Goal: Download file/media

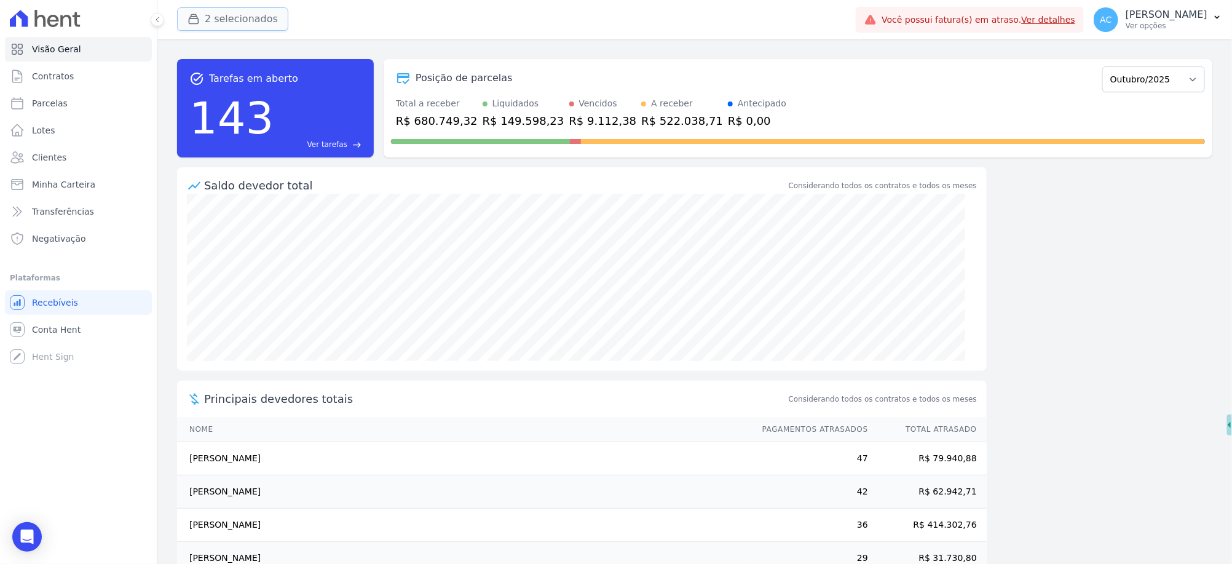
click at [220, 15] on button "2 selecionados" at bounding box center [232, 18] width 111 height 23
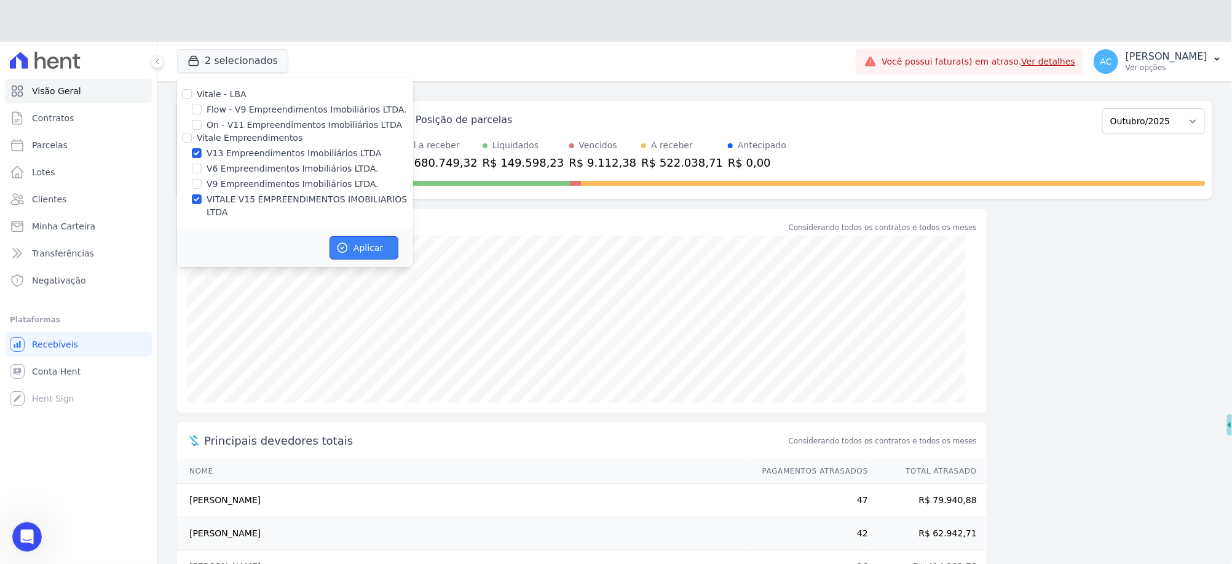
click at [366, 194] on form "Vitale - LBA Flow - V9 Empreendimentos Imobiliários LTDA. On - V11 Empreendimen…" at bounding box center [295, 172] width 236 height 189
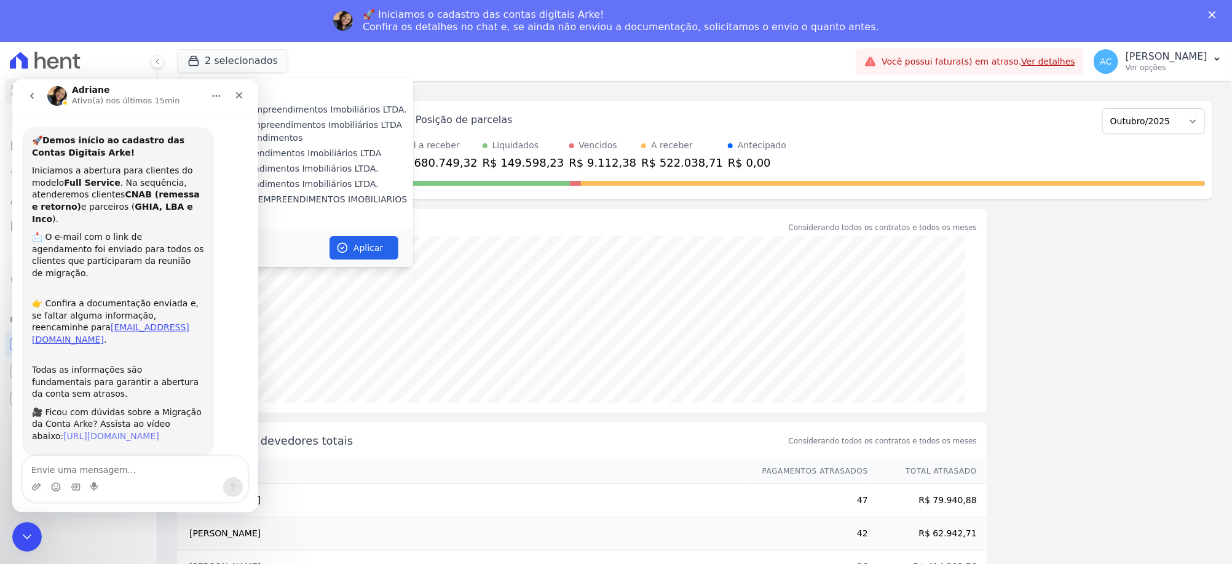
scroll to position [25, 0]
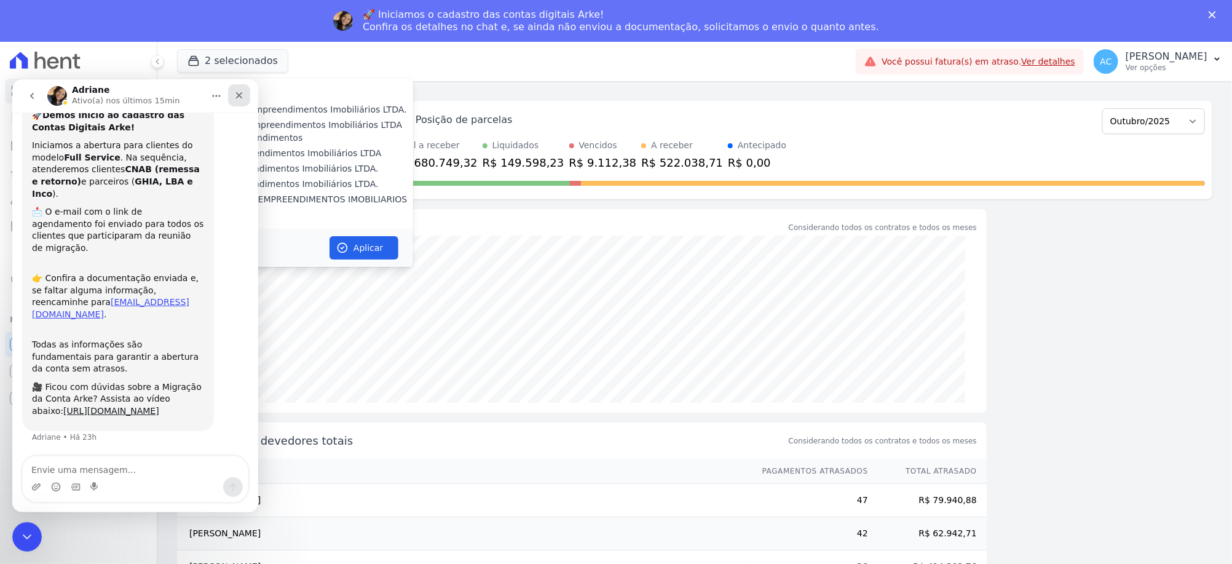
click at [245, 92] on div "Fechar" at bounding box center [239, 95] width 22 height 22
click at [241, 92] on label "Vitale - LBA" at bounding box center [222, 94] width 50 height 10
click at [192, 92] on input "Vitale - LBA" at bounding box center [187, 94] width 10 height 10
click at [236, 96] on label "Vitale - LBA" at bounding box center [222, 94] width 50 height 10
click at [192, 96] on input "Vitale - LBA" at bounding box center [187, 94] width 10 height 10
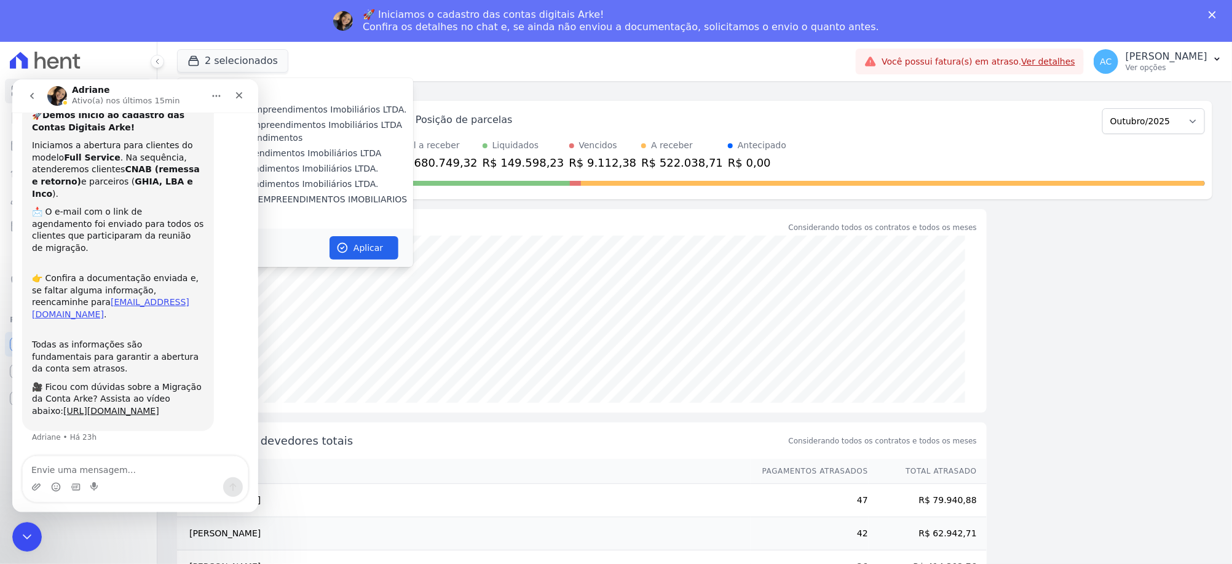
checkbox input "false"
click at [21, 527] on icon "Fechar mensagem da Intercom" at bounding box center [25, 534] width 15 height 15
click at [29, 527] on icon "Fechar mensagem da Intercom" at bounding box center [25, 534] width 15 height 15
click at [28, 535] on icon "Fechar mensagem da Intercom" at bounding box center [25, 534] width 15 height 15
click at [26, 537] on icon "Fechar mensagem da Intercom" at bounding box center [25, 534] width 15 height 15
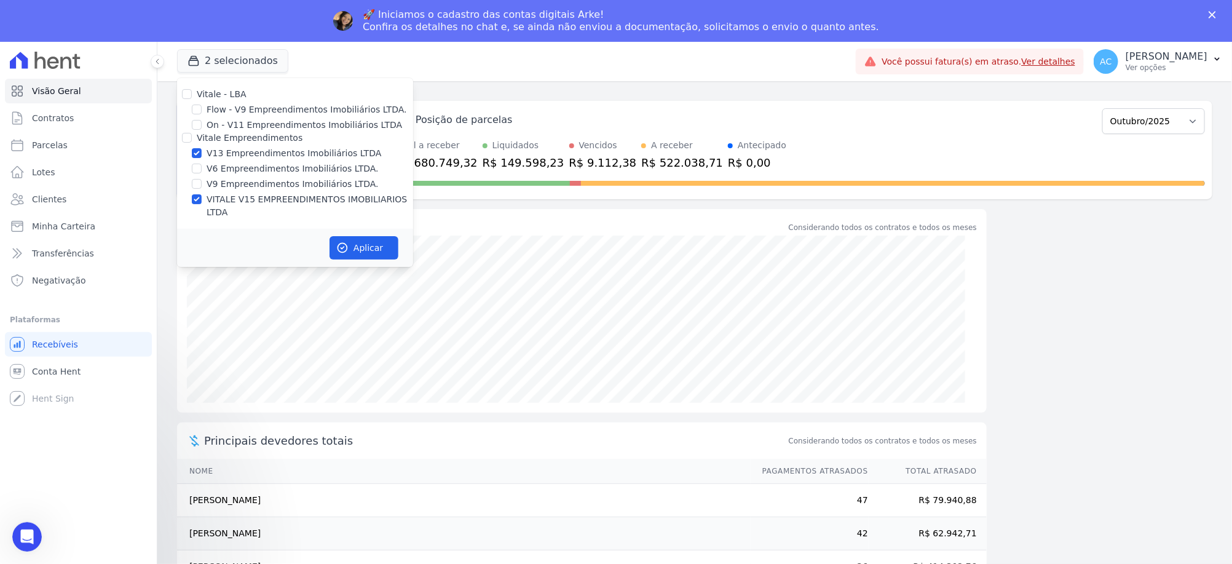
checkbox input "false"
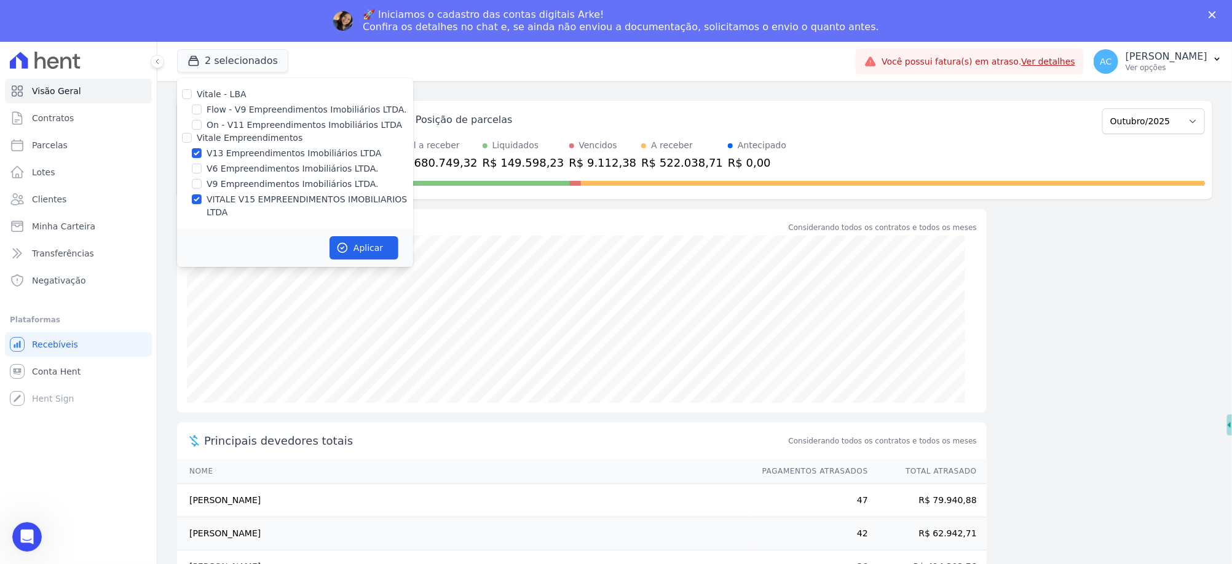
scroll to position [0, 0]
click at [358, 237] on button "Aplicar" at bounding box center [363, 247] width 69 height 23
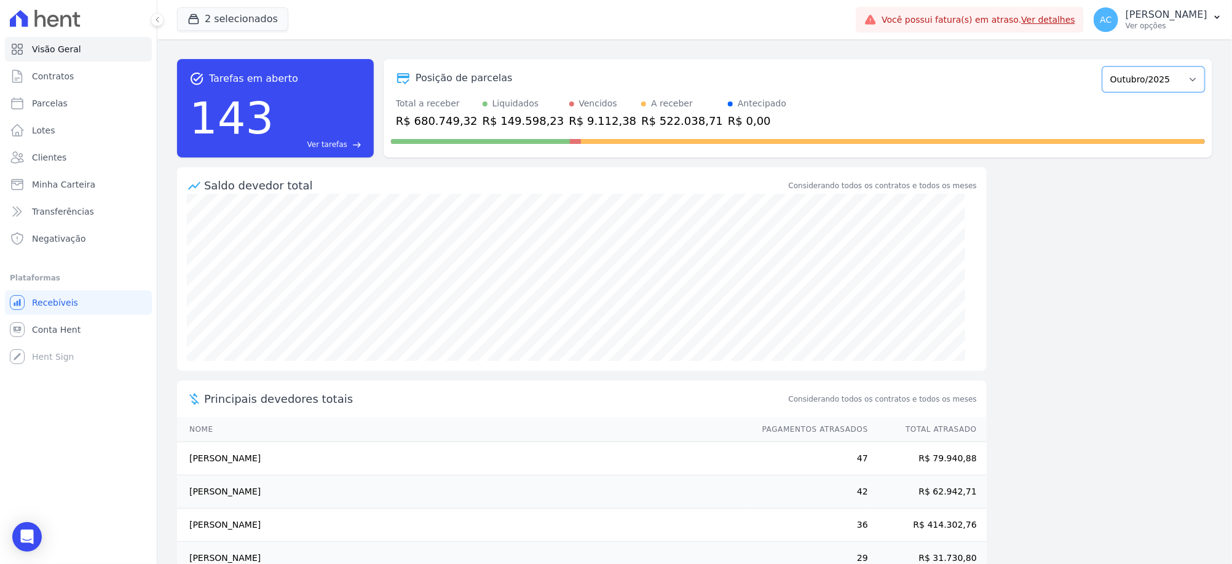
click at [1177, 77] on select "Agosto/2023 Setembro/2023 Outubro/2023 Novembro/2023 Dezembro/2023 Janeiro/2024…" at bounding box center [1153, 79] width 103 height 26
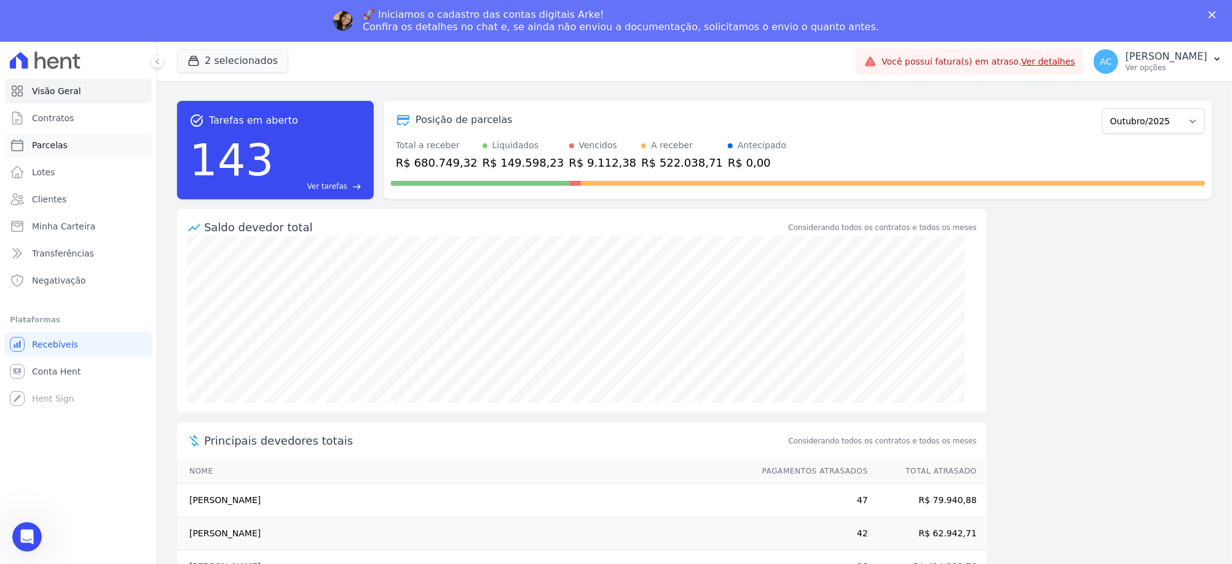
click at [39, 144] on span "Parcelas" at bounding box center [50, 145] width 36 height 12
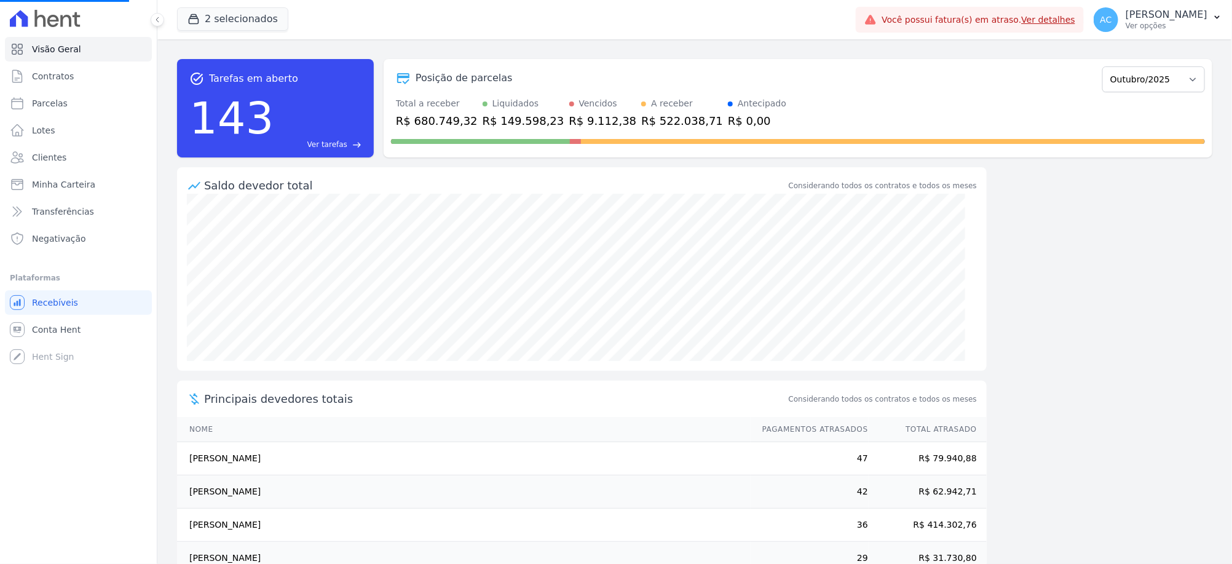
select select
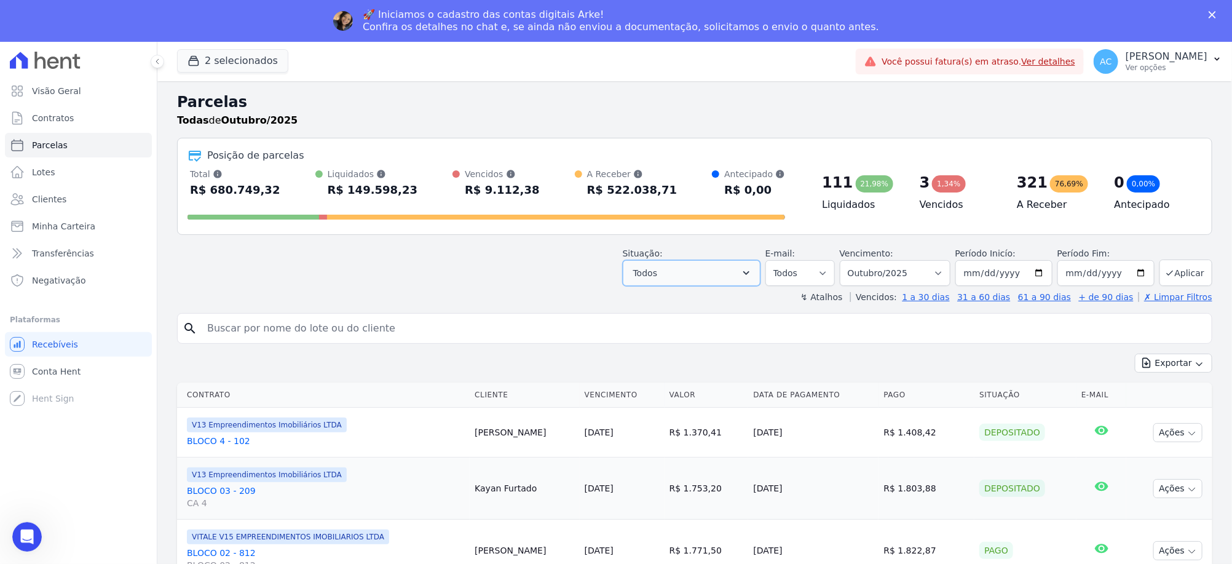
click at [707, 281] on button "Todos" at bounding box center [692, 273] width 138 height 26
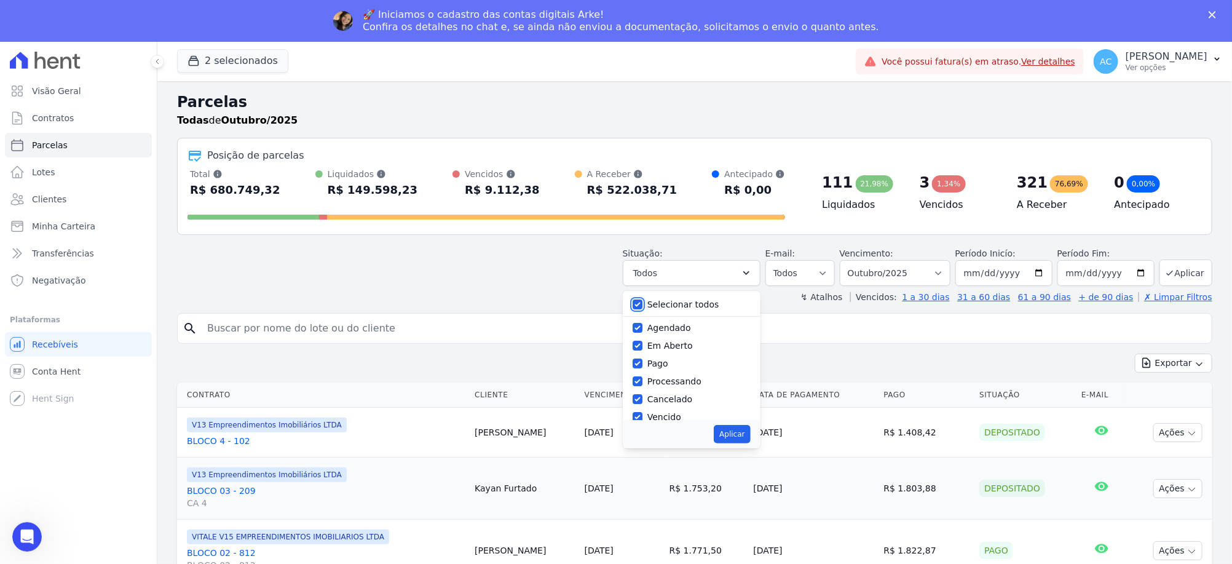
drag, startPoint x: 643, startPoint y: 304, endPoint x: 647, endPoint y: 311, distance: 8.0
click at [642, 304] on input "Selecionar todos" at bounding box center [637, 304] width 10 height 10
checkbox input "false"
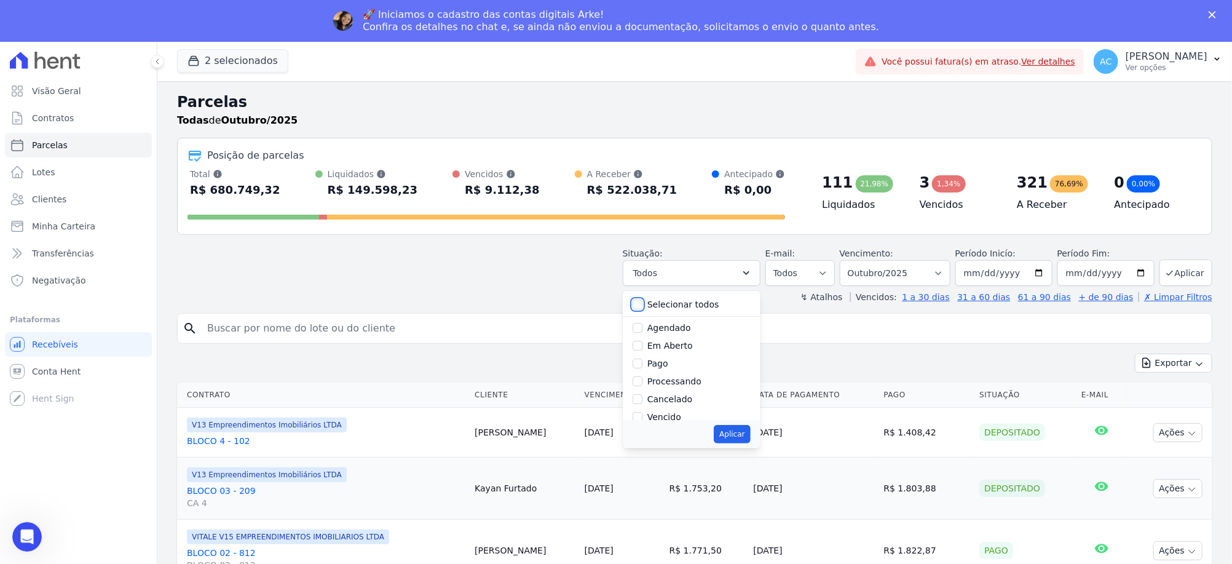
checkbox input "false"
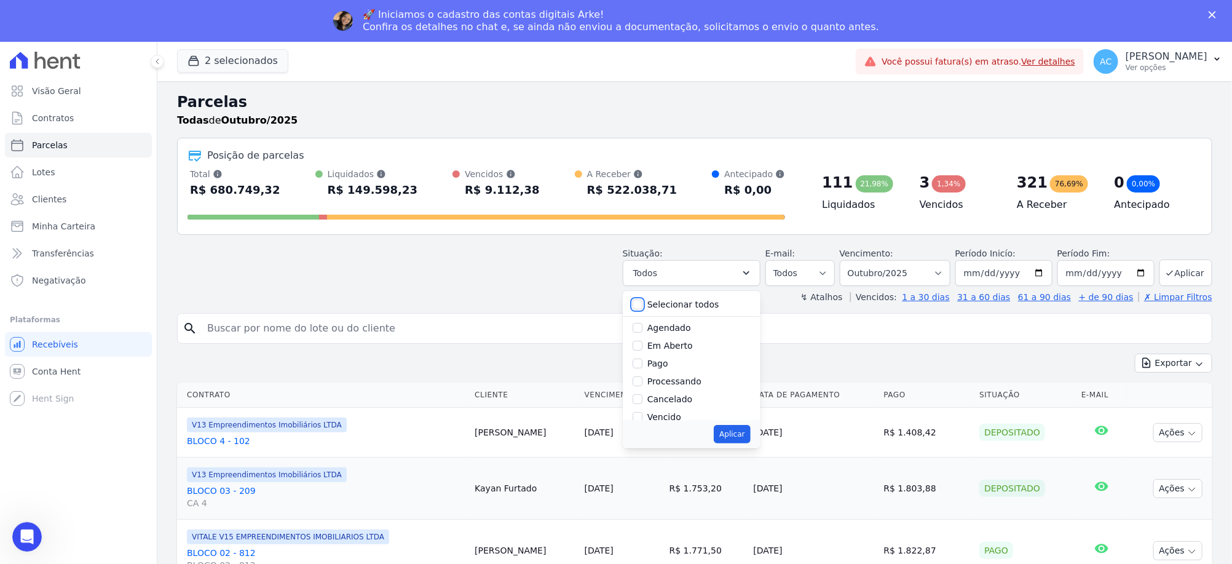
checkbox input "false"
click at [642, 363] on input "Pago" at bounding box center [637, 363] width 10 height 10
checkbox input "true"
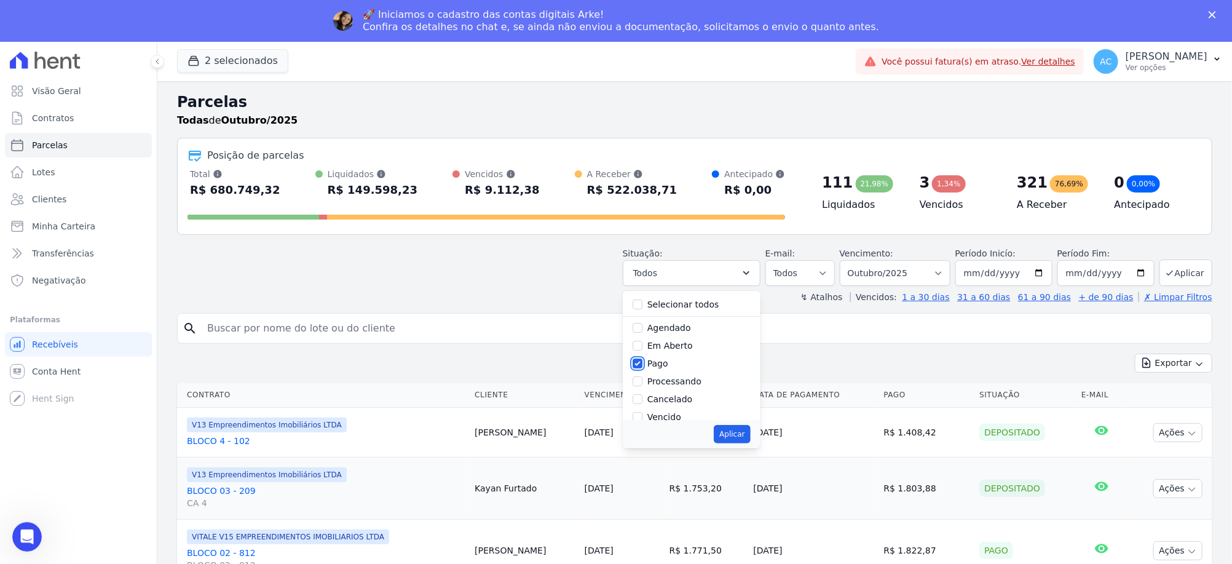
scroll to position [77, 0]
click at [642, 375] on input "Depositado" at bounding box center [637, 376] width 10 height 10
checkbox input "true"
click at [642, 360] on input "Transferindo" at bounding box center [637, 358] width 10 height 10
checkbox input "true"
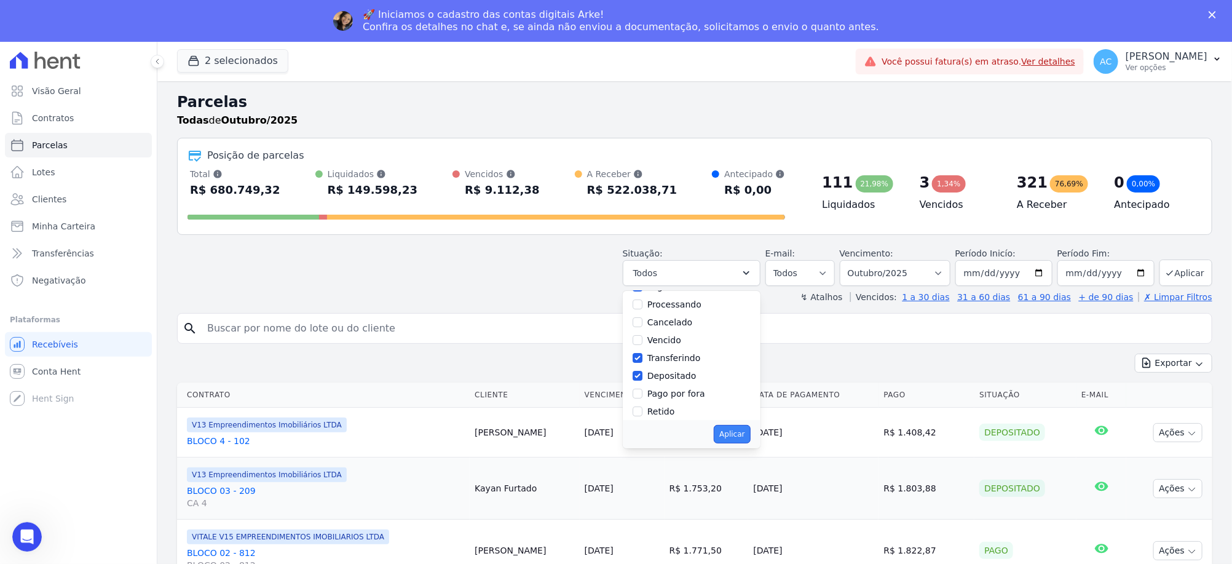
click at [750, 435] on button "Aplicar" at bounding box center [732, 434] width 36 height 18
select select "paid"
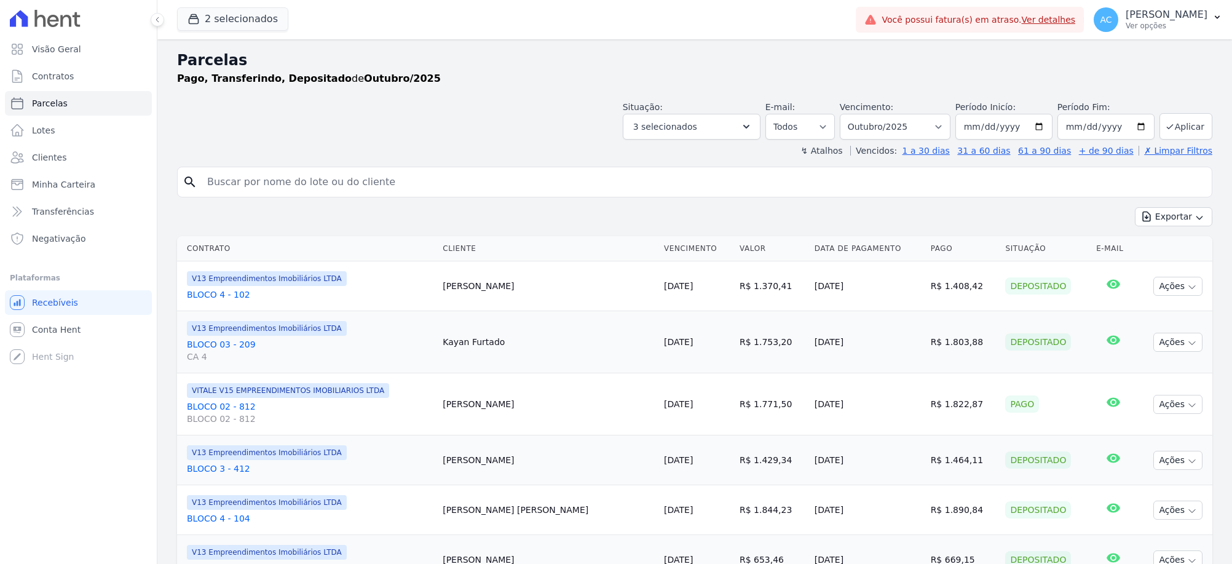
select select
click at [948, 142] on header "Parcelas Pago, Transferindo, Depositado de Outubro/2025 Situação: Agendado Em A…" at bounding box center [694, 103] width 1035 height 108
drag, startPoint x: 970, startPoint y: 121, endPoint x: 985, endPoint y: 143, distance: 26.3
click at [974, 127] on input "2025-10-01" at bounding box center [1003, 127] width 97 height 26
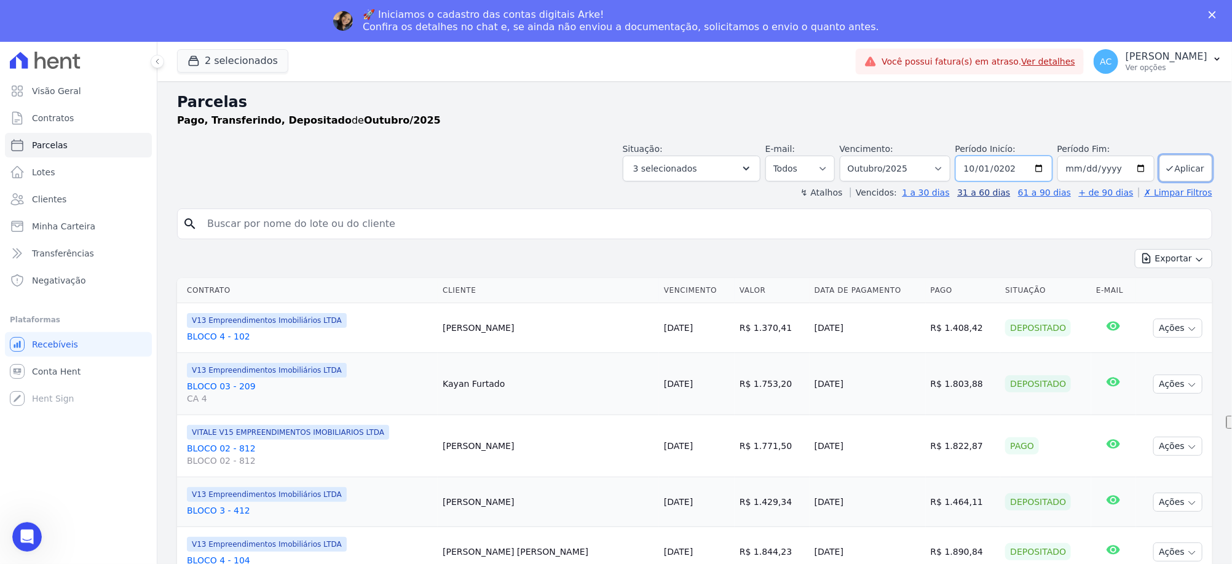
type input "[DATE]"
click at [1183, 165] on button "Aplicar" at bounding box center [1185, 168] width 53 height 26
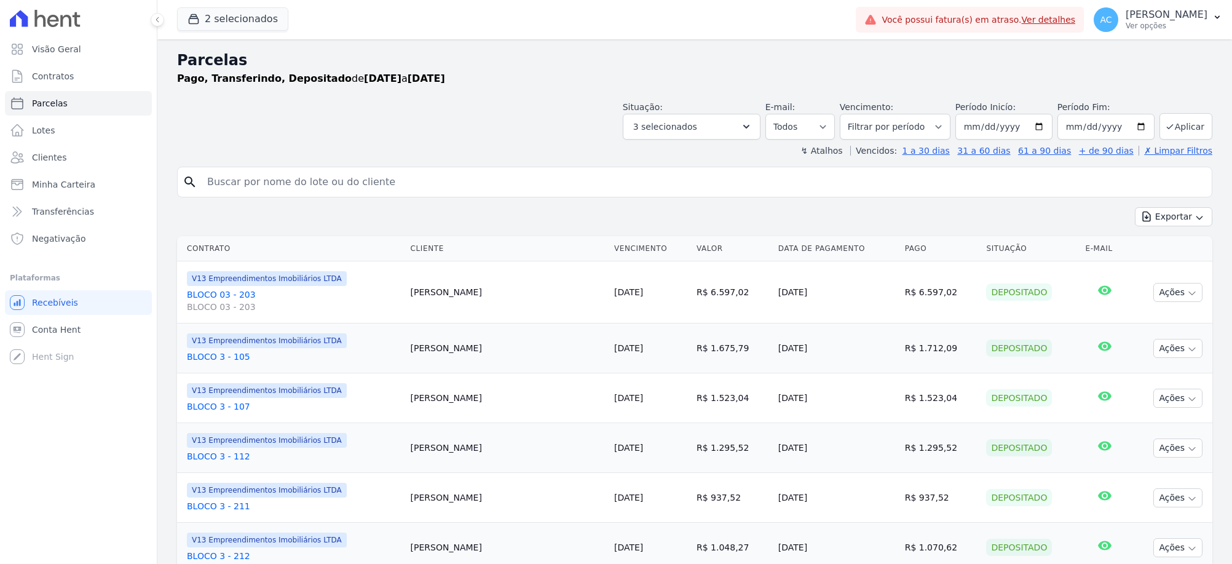
select select
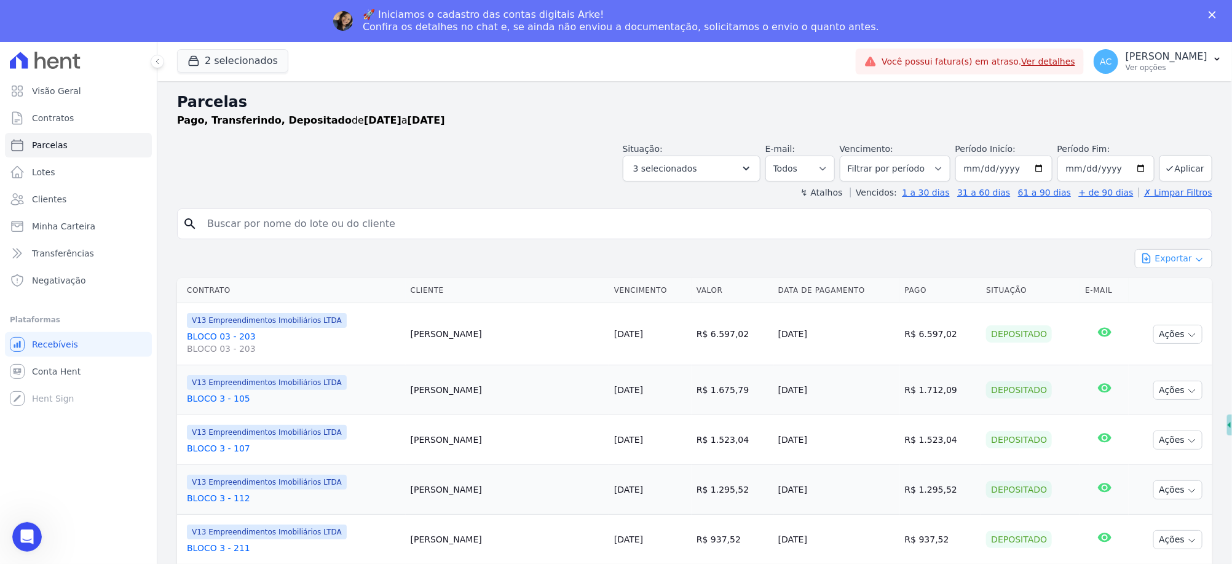
click at [1176, 262] on button "Exportar" at bounding box center [1173, 258] width 77 height 19
click at [1152, 310] on span "Exportar CSV" at bounding box center [1171, 308] width 65 height 12
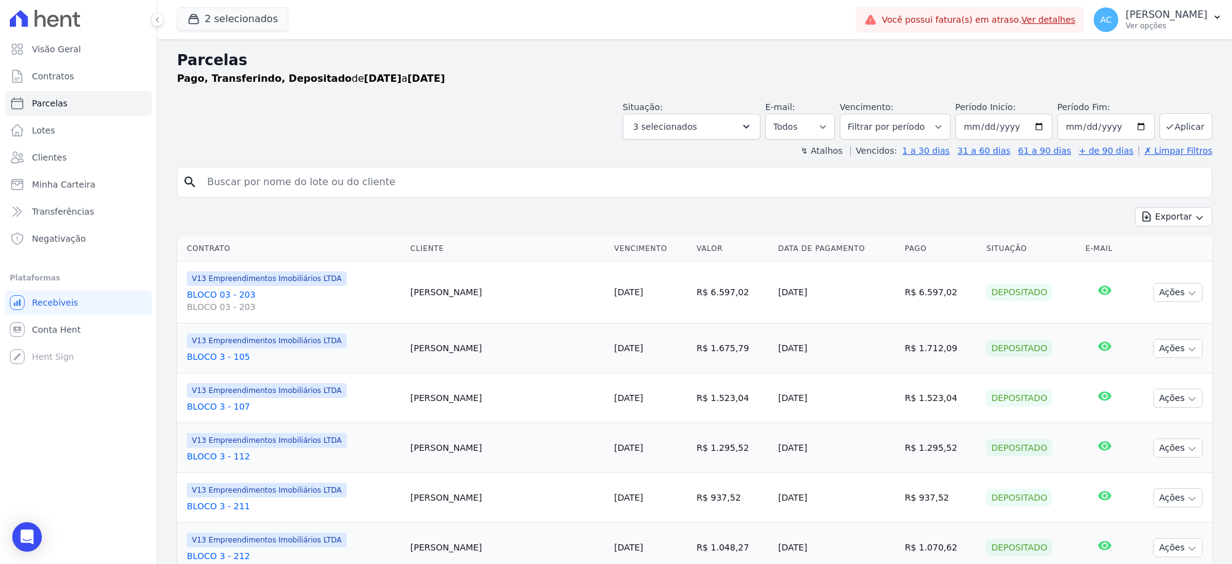
select select
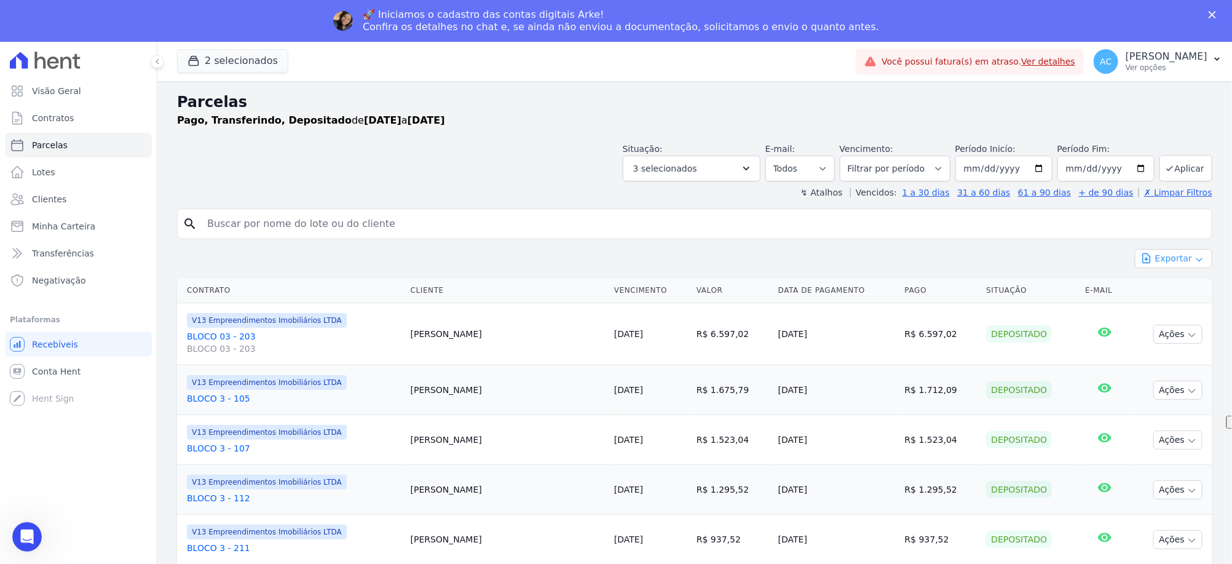
click at [1193, 262] on button "Exportar" at bounding box center [1173, 258] width 77 height 19
click at [1160, 312] on span "Exportar CSV" at bounding box center [1171, 308] width 65 height 12
